Goal: Task Accomplishment & Management: Understand process/instructions

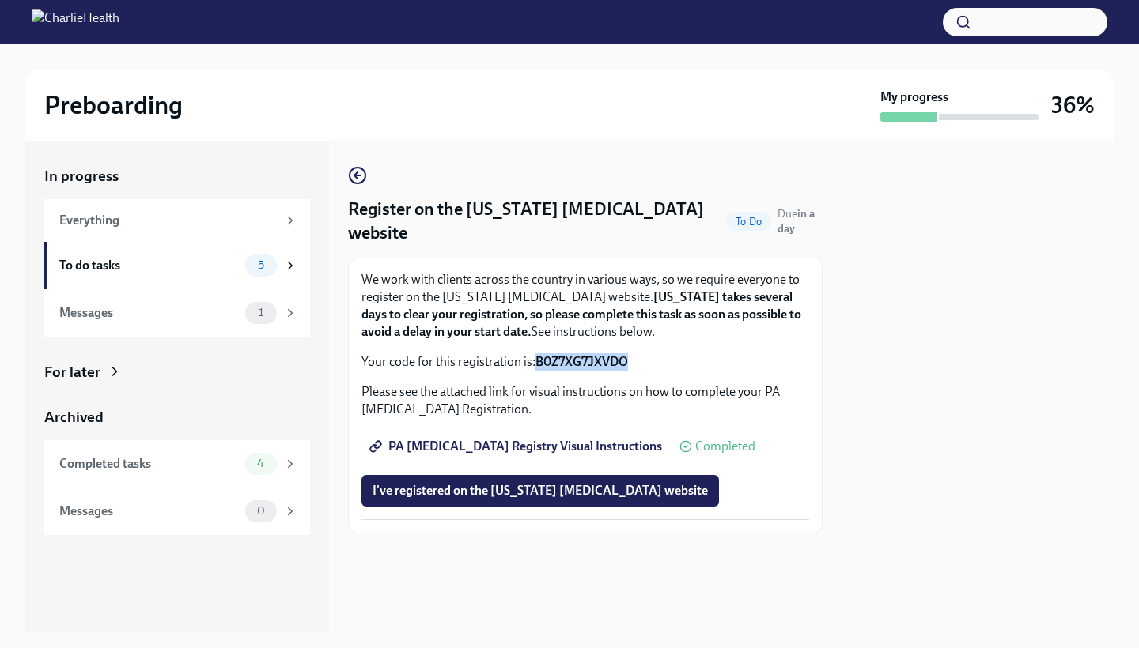
drag, startPoint x: 629, startPoint y: 359, endPoint x: 539, endPoint y: 363, distance: 90.2
click at [539, 363] on strong "B0Z7XG7JXVDO" at bounding box center [581, 361] width 93 height 15
copy strong "B0Z7XG7JXVDO"
click at [474, 493] on span "I've registered on the [US_STATE] [MEDICAL_DATA] website" at bounding box center [539, 491] width 335 height 16
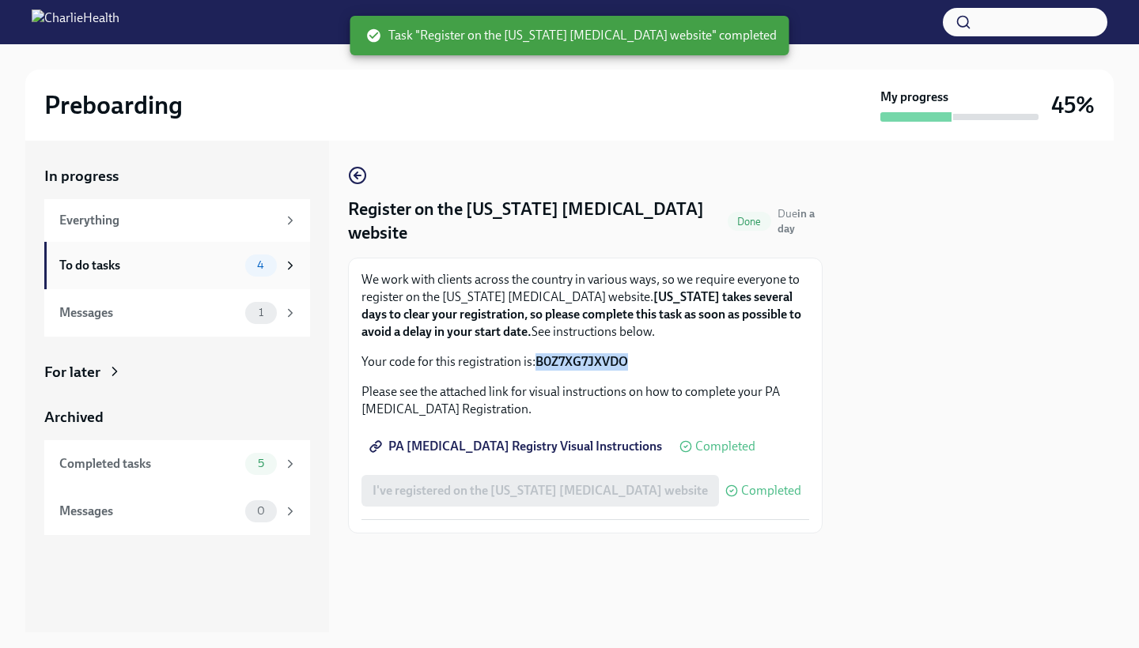
click at [275, 268] on div "4" at bounding box center [261, 266] width 32 height 22
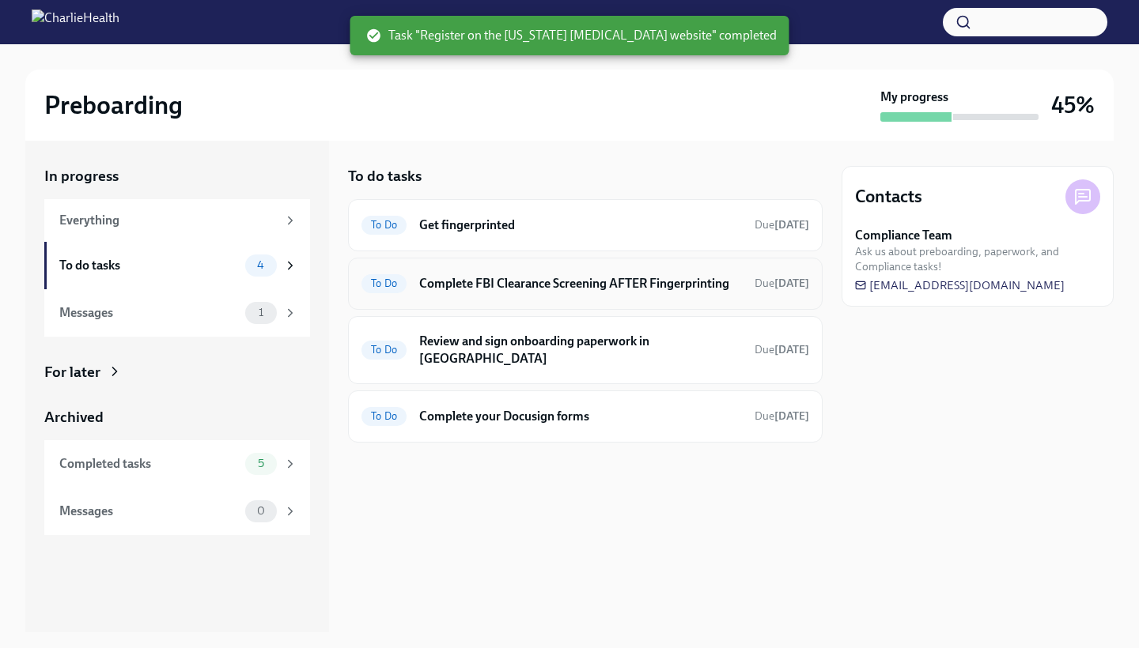
click at [644, 292] on div "To Do Complete FBI Clearance Screening AFTER Fingerprinting Due [DATE]" at bounding box center [585, 283] width 448 height 25
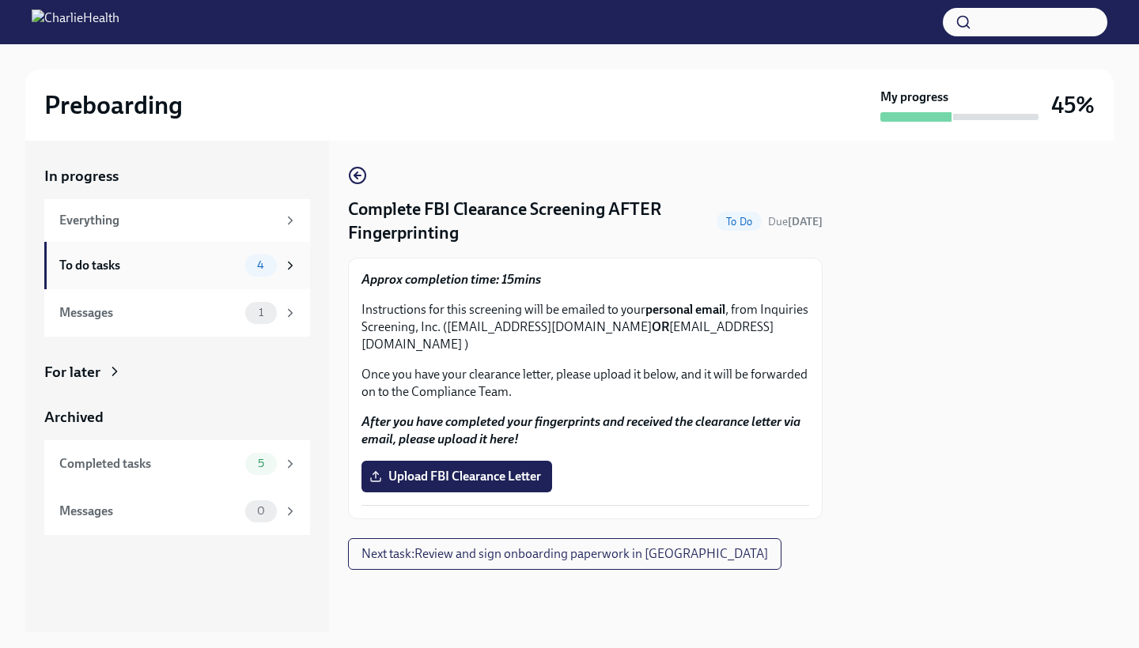
click at [203, 257] on div "To do tasks" at bounding box center [149, 265] width 180 height 17
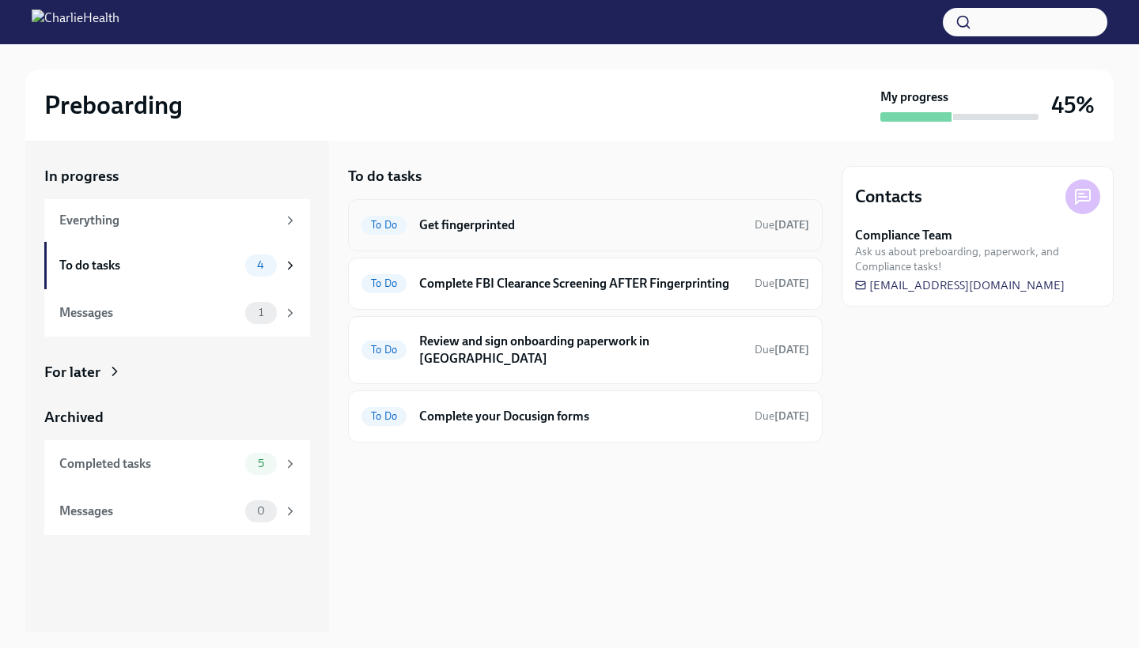
click at [485, 225] on h6 "Get fingerprinted" at bounding box center [580, 225] width 323 height 17
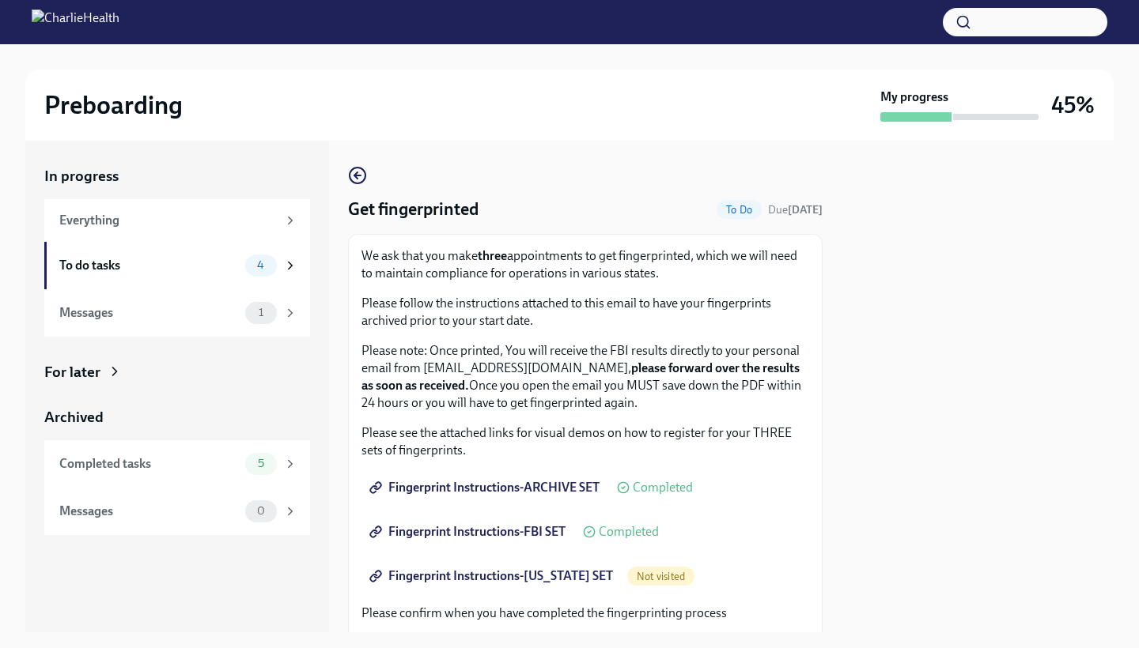
scroll to position [55, 0]
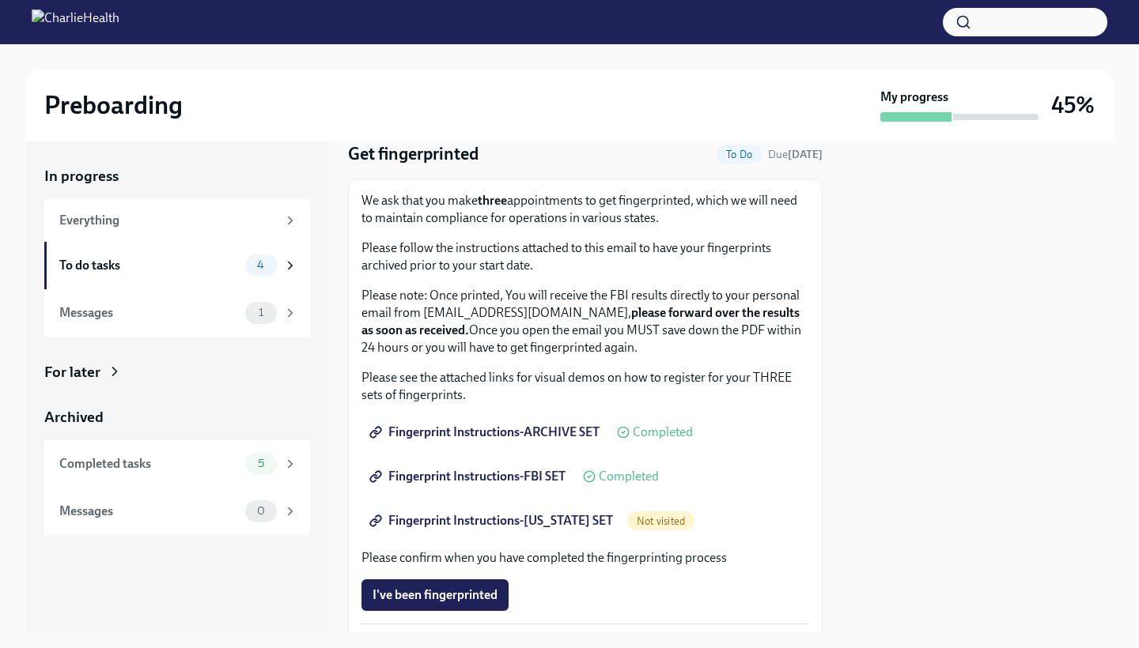
click at [518, 525] on span "Fingerprint Instructions-[US_STATE] SET" at bounding box center [492, 521] width 240 height 16
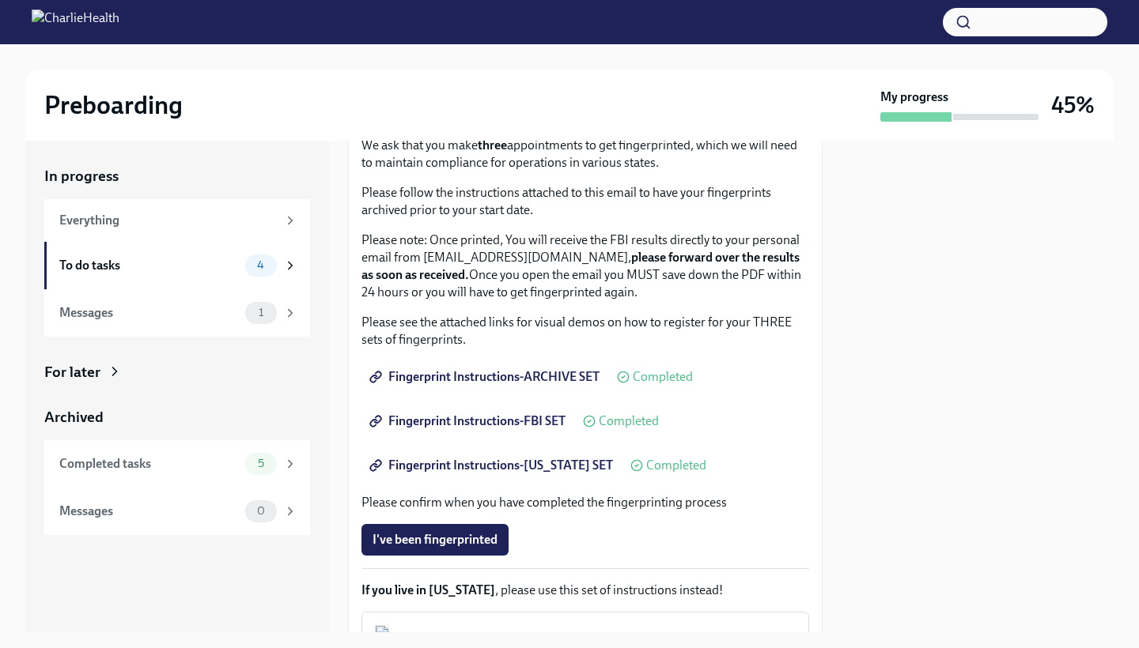
scroll to position [119, 0]
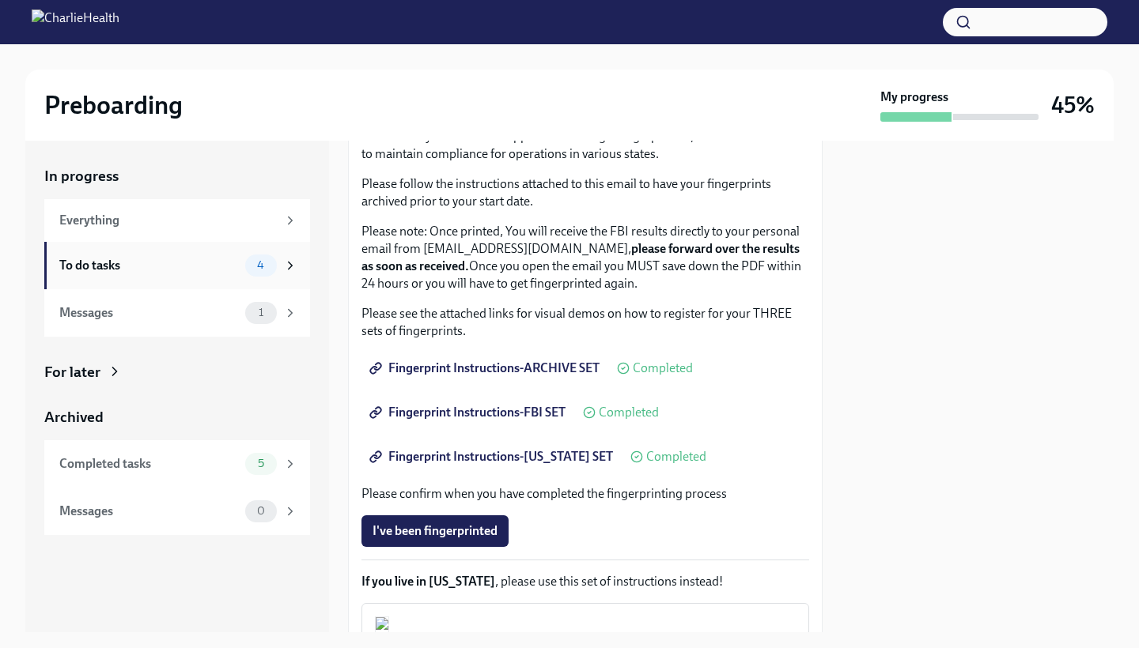
click at [186, 269] on div "To do tasks" at bounding box center [149, 265] width 180 height 17
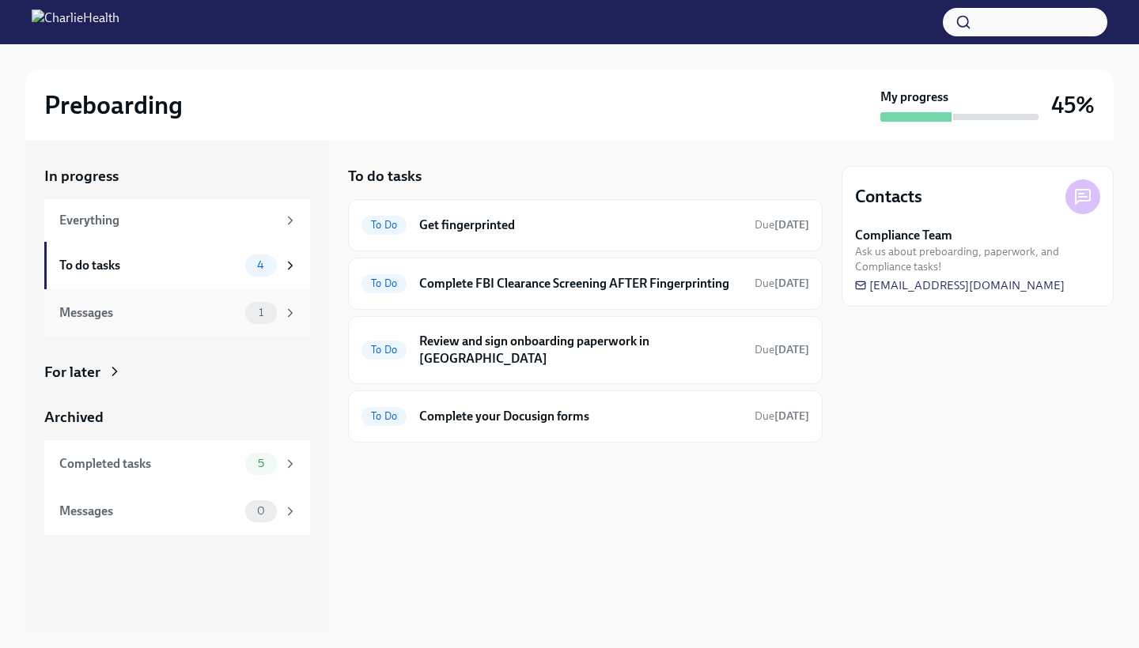
click at [259, 317] on span "1" at bounding box center [261, 313] width 24 height 12
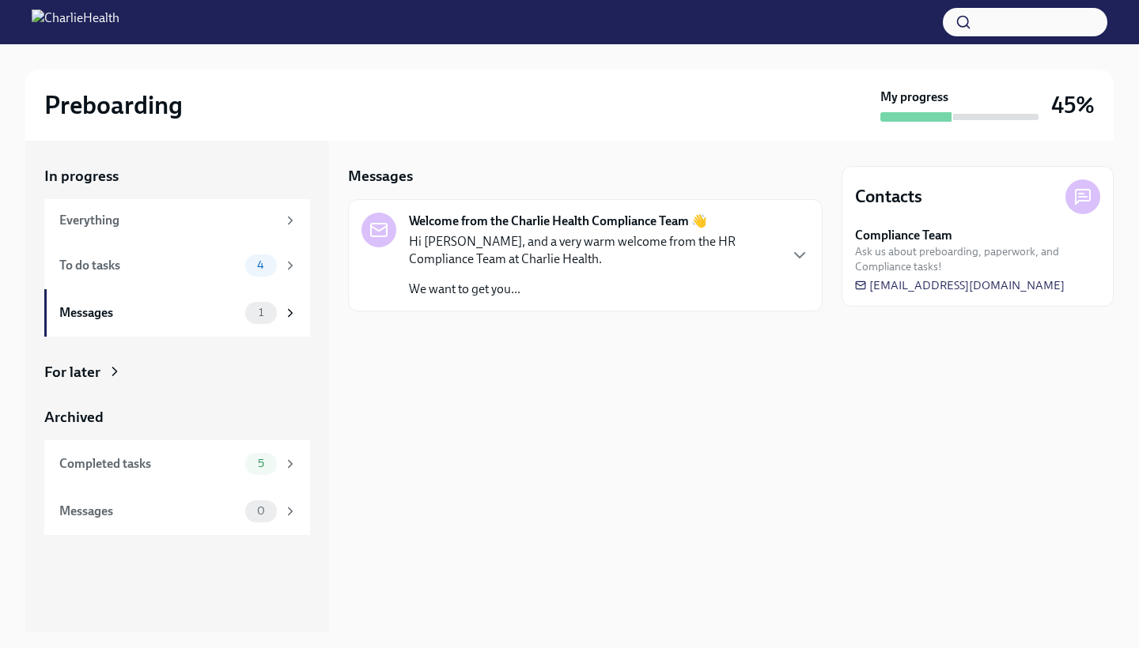
click at [469, 251] on p "Hi [PERSON_NAME], and a very warm welcome from the HR Compliance Team at Charli…" at bounding box center [593, 250] width 369 height 35
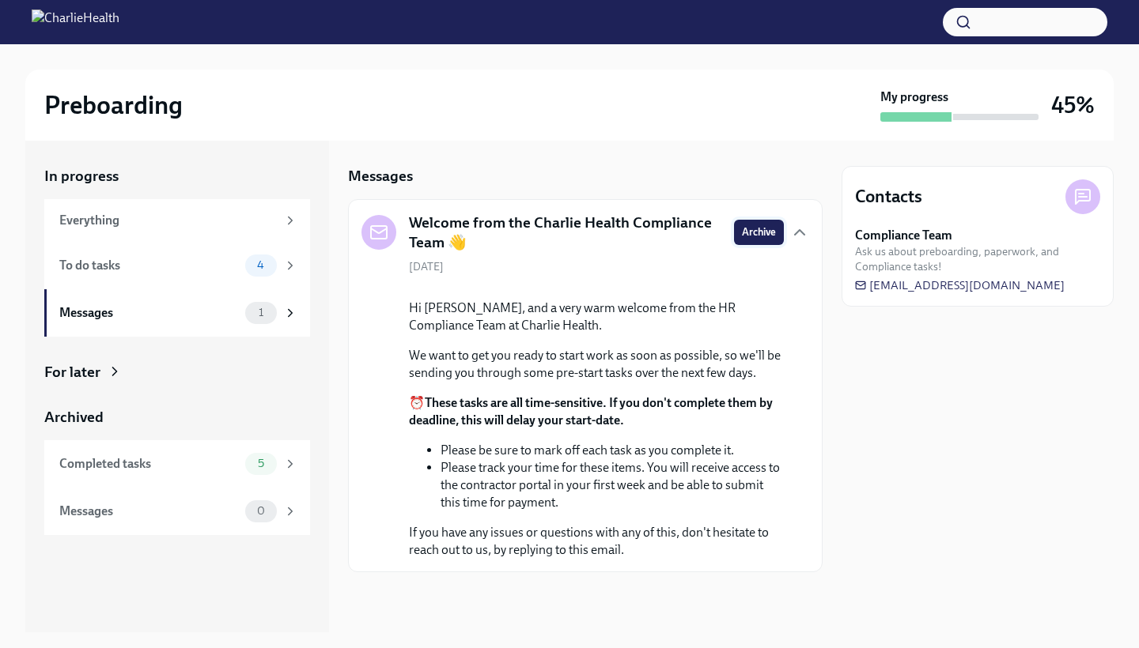
click at [752, 227] on span "Archive" at bounding box center [759, 233] width 34 height 16
